Goal: Book appointment/travel/reservation

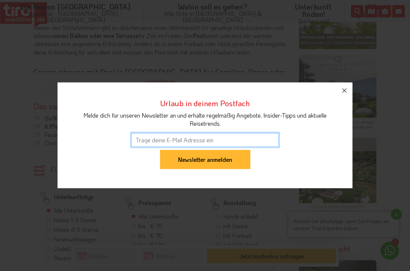
scroll to position [431, 0]
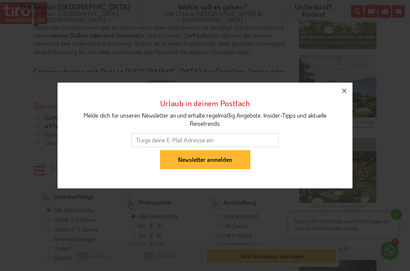
click at [349, 99] on button "button" at bounding box center [344, 91] width 16 height 16
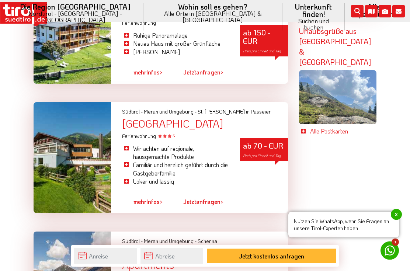
scroll to position [1701, 0]
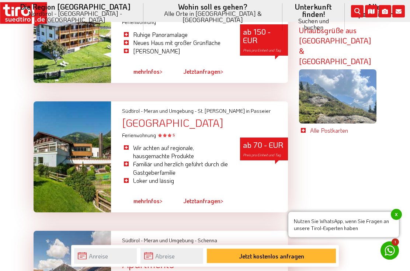
click at [150, 193] on link "mehr Infos >" at bounding box center [147, 201] width 29 height 17
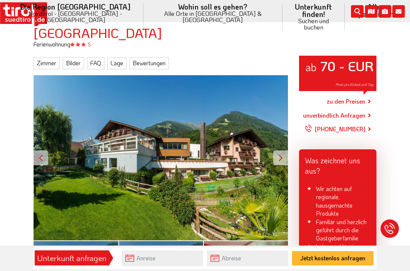
scroll to position [78, 0]
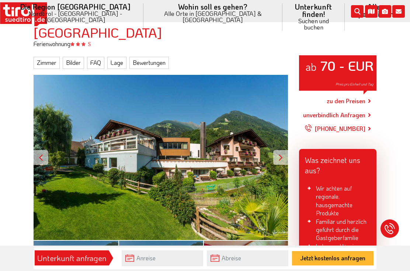
click at [286, 155] on div at bounding box center [280, 157] width 15 height 15
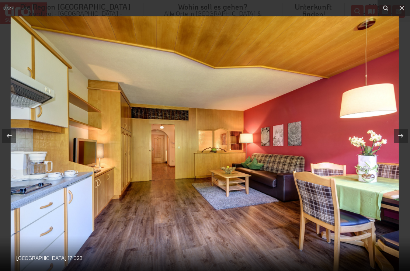
click at [408, 7] on button at bounding box center [402, 8] width 16 height 16
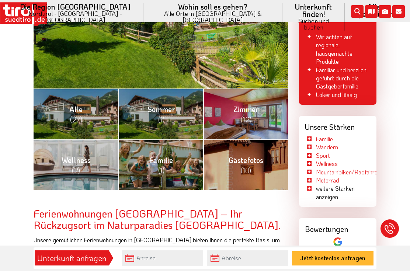
scroll to position [229, 0]
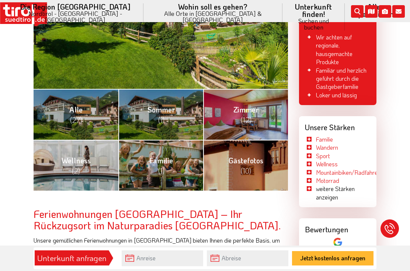
click at [251, 166] on span "(10)" at bounding box center [246, 171] width 10 height 10
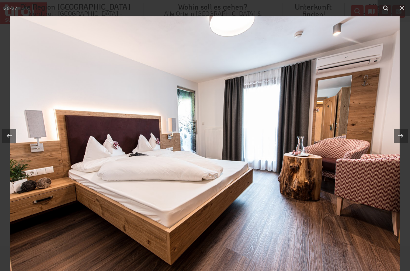
click at [406, 4] on icon at bounding box center [401, 8] width 9 height 9
